Goal: Information Seeking & Learning: Get advice/opinions

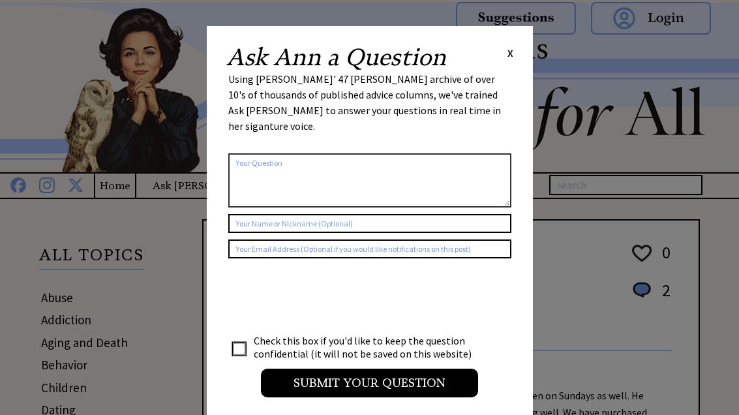
click at [512, 48] on span "X" at bounding box center [510, 52] width 6 height 13
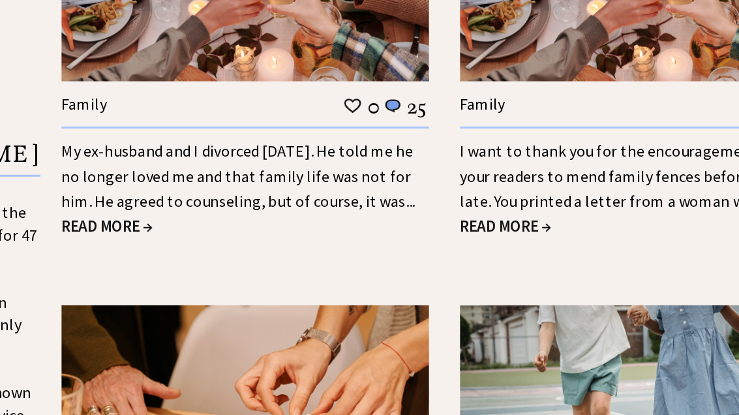
scroll to position [1304, 0]
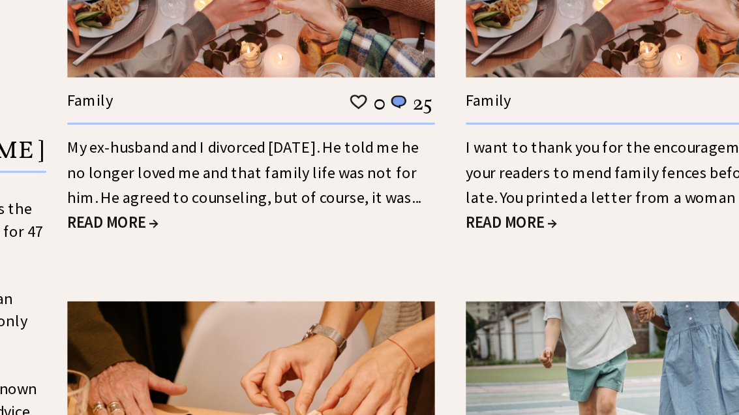
click at [202, 257] on span "READ MORE →" at bounding box center [231, 263] width 59 height 13
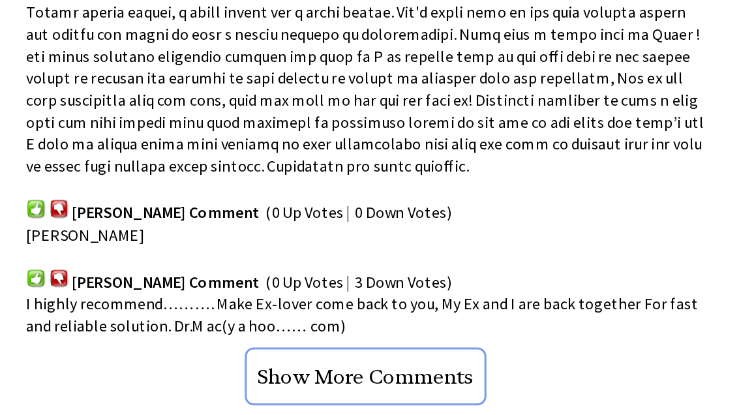
scroll to position [1047, 0]
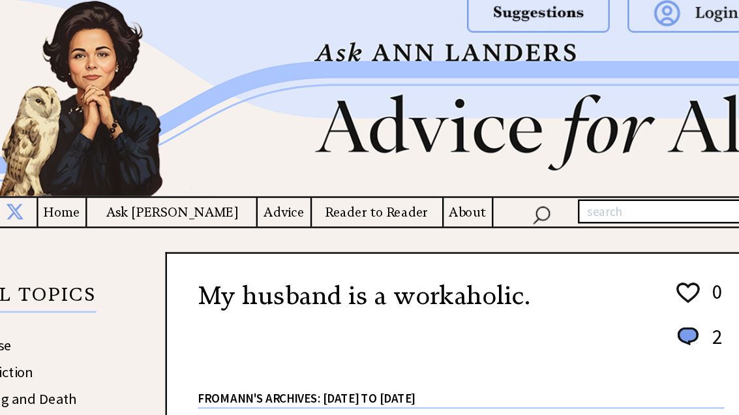
scroll to position [7, 0]
click at [162, 185] on h4 "Ask [PERSON_NAME]" at bounding box center [207, 178] width 142 height 16
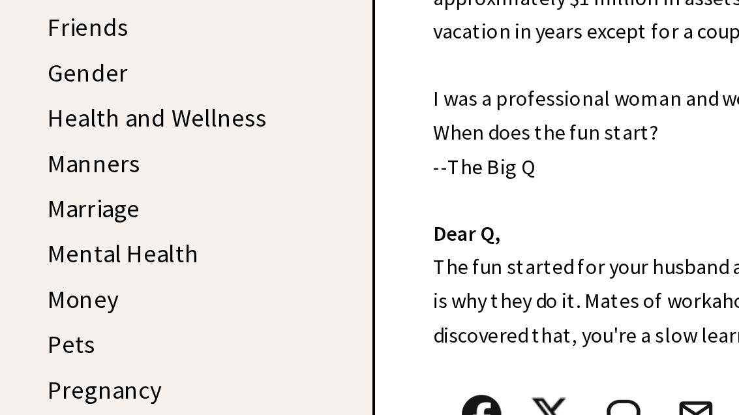
scroll to position [274, 0]
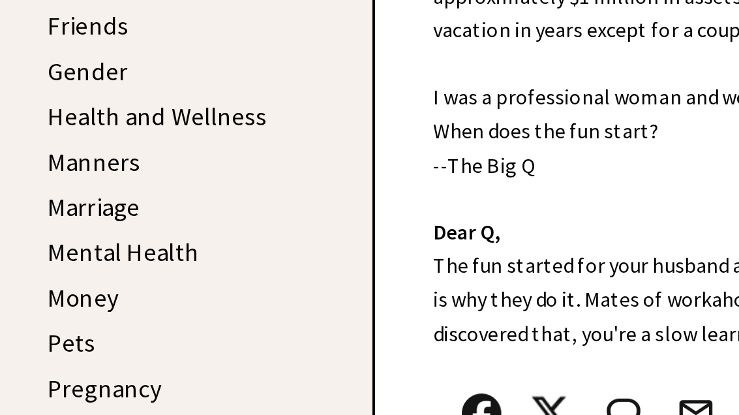
click at [57, 285] on link "Marriage" at bounding box center [64, 293] width 46 height 16
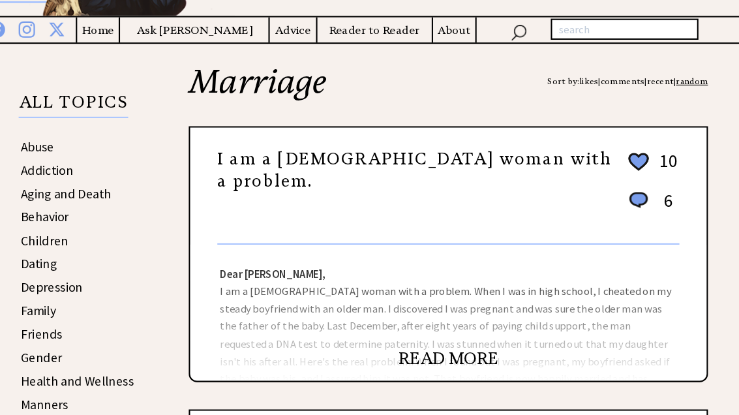
scroll to position [173, 0]
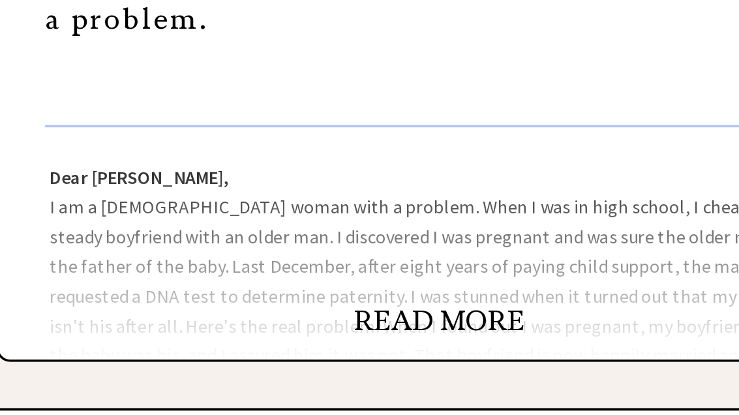
click at [403, 317] on link "READ MORE" at bounding box center [451, 327] width 96 height 20
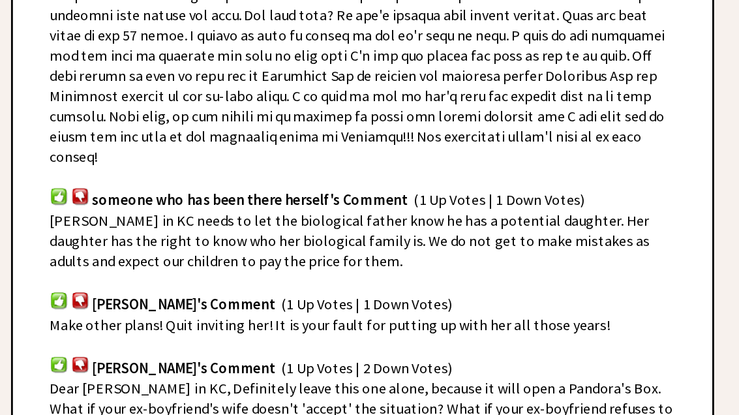
scroll to position [1114, 0]
click at [399, 317] on span "Make other plans! Quit inviting her! It is your fault for putting up with her a…" at bounding box center [427, 323] width 396 height 13
click at [403, 285] on div "Debra York's Comment (1 Up Votes | 1 Down Votes)" at bounding box center [450, 300] width 443 height 31
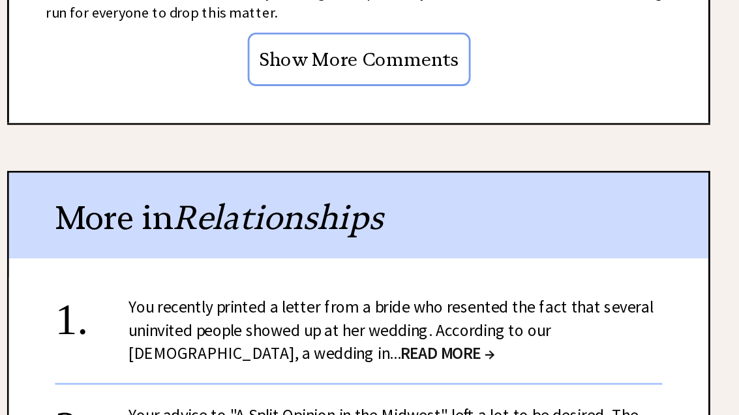
scroll to position [1452, 0]
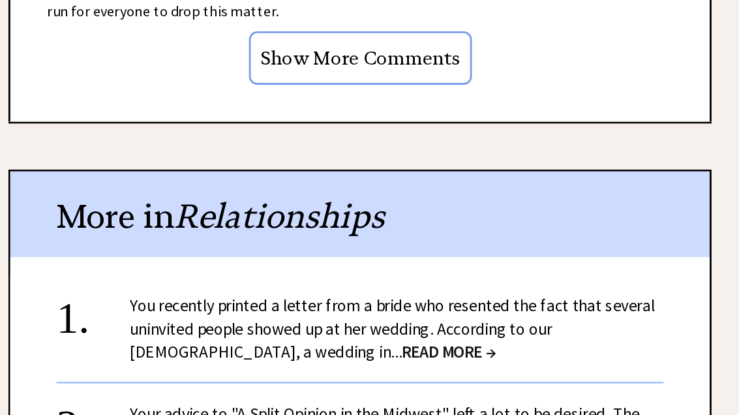
click at [480, 335] on span "READ MORE →" at bounding box center [513, 342] width 66 height 15
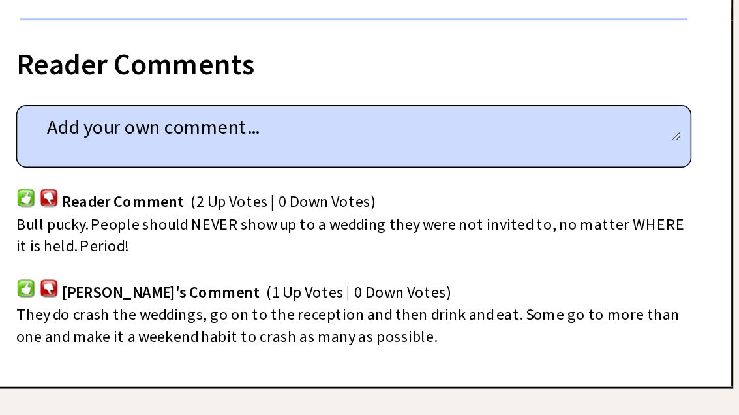
scroll to position [645, 0]
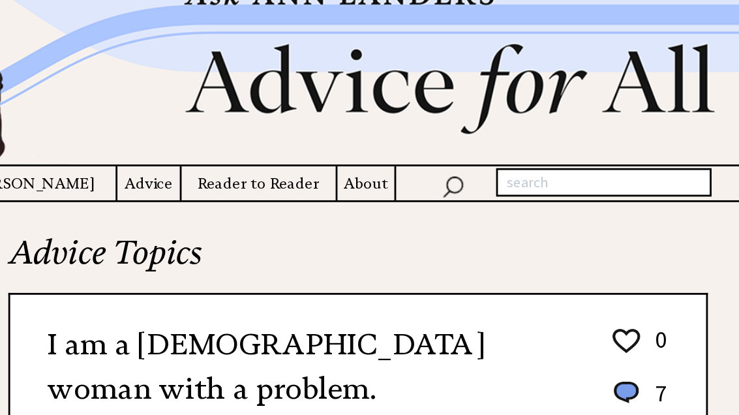
scroll to position [43, 0]
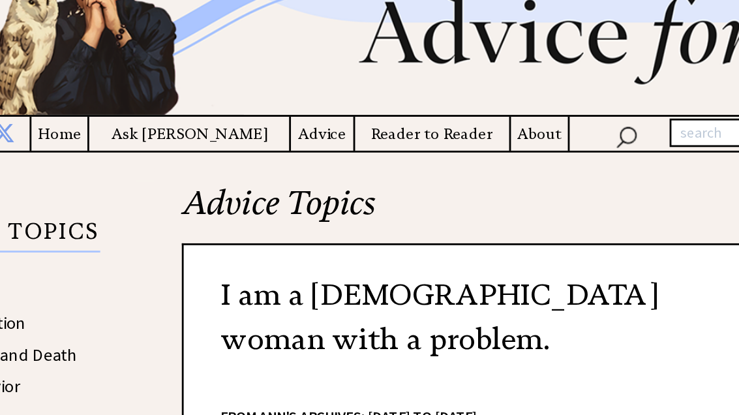
click at [143, 134] on h4 "Ask [PERSON_NAME]" at bounding box center [207, 142] width 142 height 16
